Goal: Check status: Check status

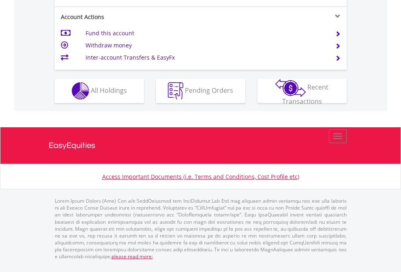
scroll to position [793, 0]
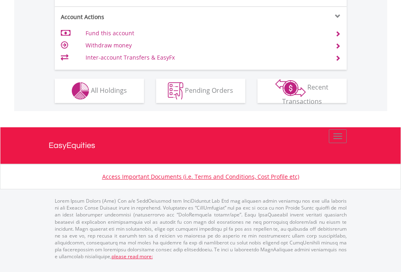
scroll to position [760, 0]
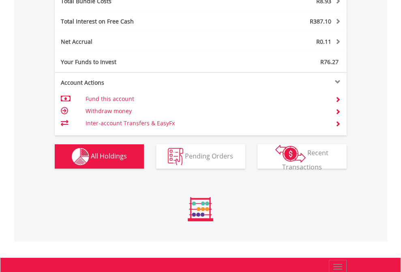
scroll to position [949, 0]
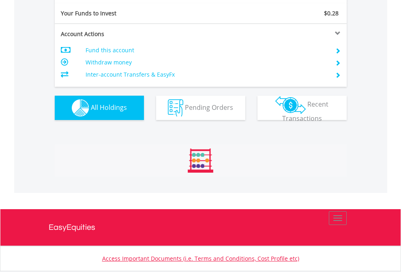
scroll to position [78, 127]
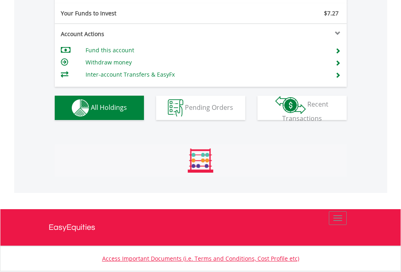
scroll to position [78, 127]
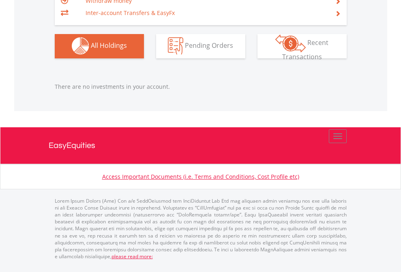
scroll to position [78, 127]
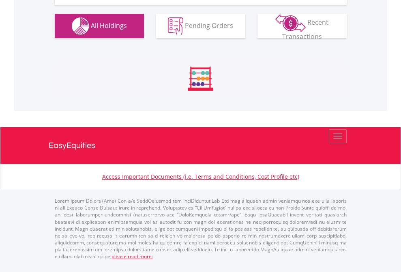
scroll to position [901, 0]
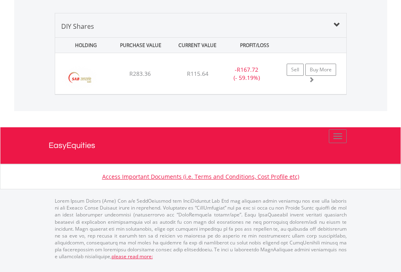
scroll to position [783, 0]
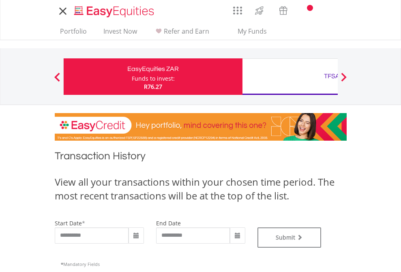
type input "**********"
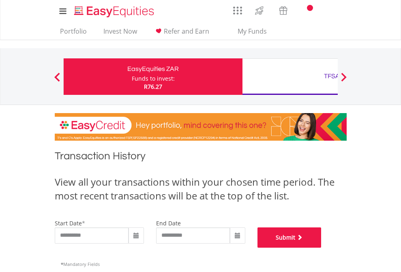
click at [321, 247] on button "Submit" at bounding box center [289, 237] width 64 height 20
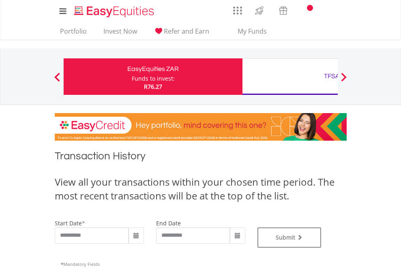
click at [290, 77] on div "TFSA" at bounding box center [331, 75] width 169 height 11
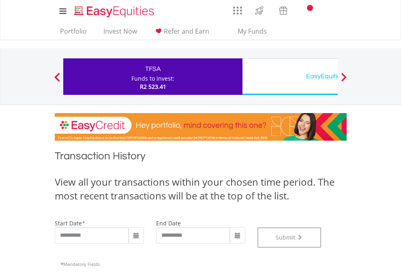
scroll to position [328, 0]
click at [290, 77] on div "EasyEquities USD" at bounding box center [331, 75] width 169 height 11
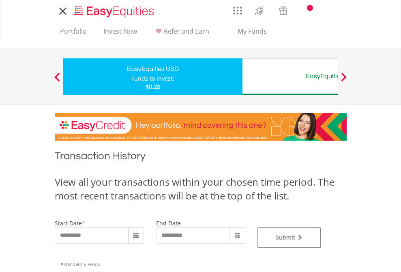
type input "**********"
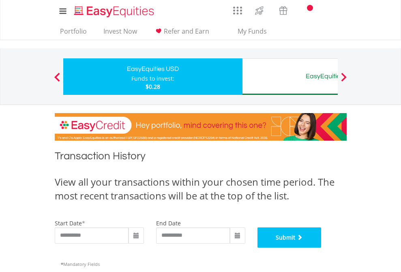
click at [321, 247] on button "Submit" at bounding box center [289, 237] width 64 height 20
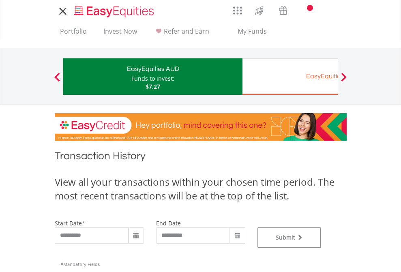
type input "**********"
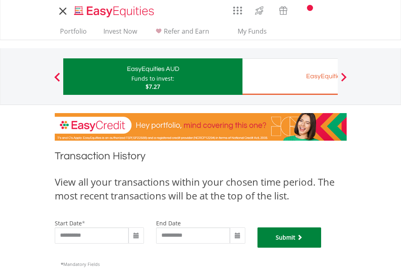
click at [321, 247] on button "Submit" at bounding box center [289, 237] width 64 height 20
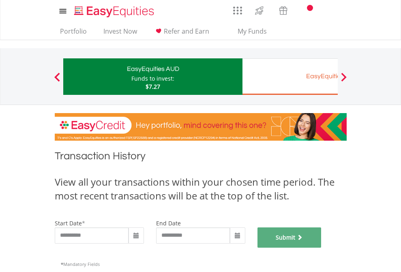
scroll to position [328, 0]
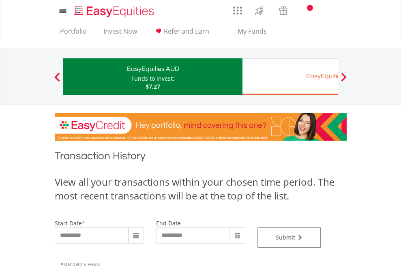
click at [290, 77] on div "EasyEquities EUR" at bounding box center [331, 75] width 169 height 11
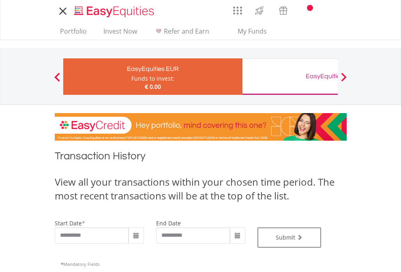
type input "**********"
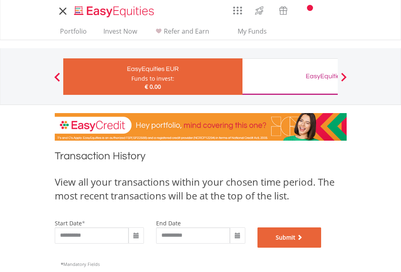
click at [321, 247] on button "Submit" at bounding box center [289, 237] width 64 height 20
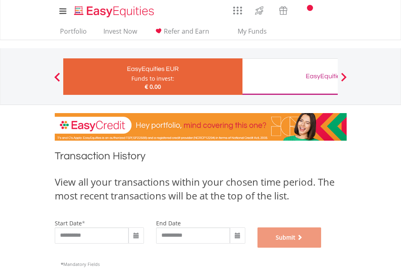
scroll to position [328, 0]
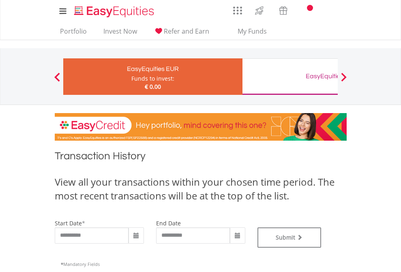
click at [290, 77] on div "EasyEquities GBP" at bounding box center [331, 75] width 169 height 11
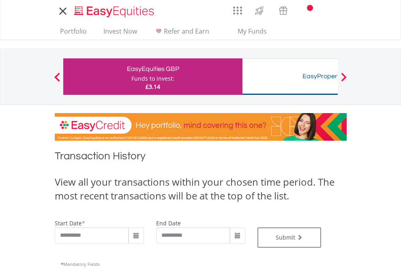
type input "**********"
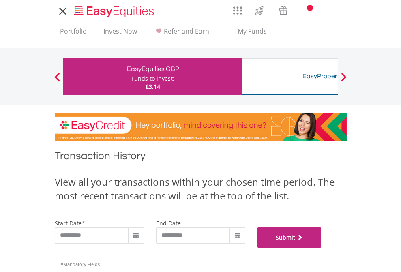
click at [321, 247] on button "Submit" at bounding box center [289, 237] width 64 height 20
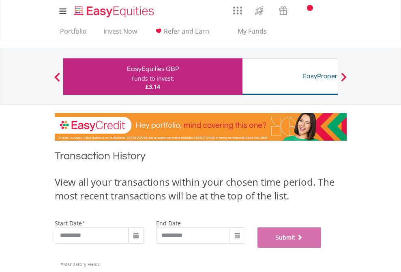
scroll to position [328, 0]
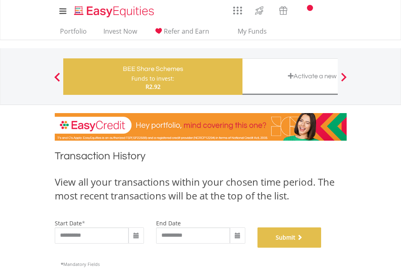
click at [321, 247] on button "Submit" at bounding box center [289, 237] width 64 height 20
